Goal: Transaction & Acquisition: Book appointment/travel/reservation

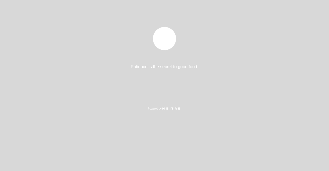
select select "es"
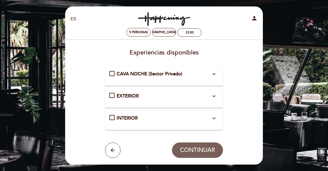
click at [111, 117] on div "INTERIOR expand_more Mesas en el interior asignadas por orden de llegada." at bounding box center [163, 118] width 109 height 7
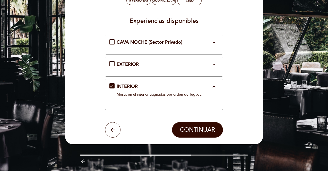
scroll to position [46, 0]
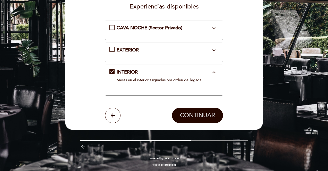
click at [186, 114] on span "CONTINUAR" at bounding box center [197, 115] width 35 height 7
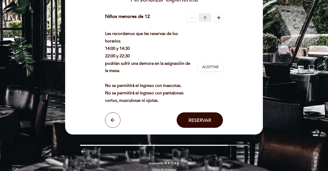
scroll to position [58, 0]
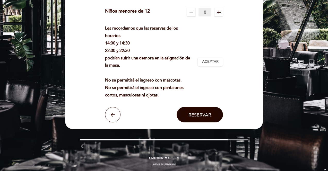
click at [198, 115] on span "Reservar" at bounding box center [199, 115] width 23 height 6
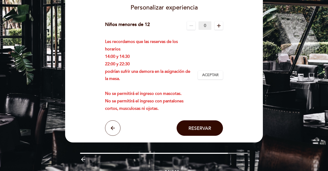
scroll to position [46, 0]
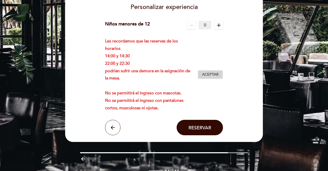
click at [208, 76] on span "Aceptar" at bounding box center [210, 74] width 16 height 5
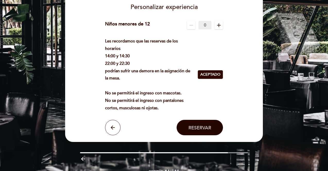
click at [193, 126] on span "Reservar" at bounding box center [199, 128] width 23 height 6
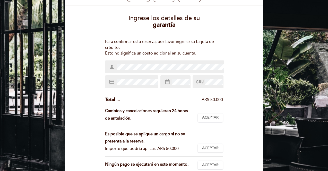
scroll to position [39, 0]
